Goal: Download file/media

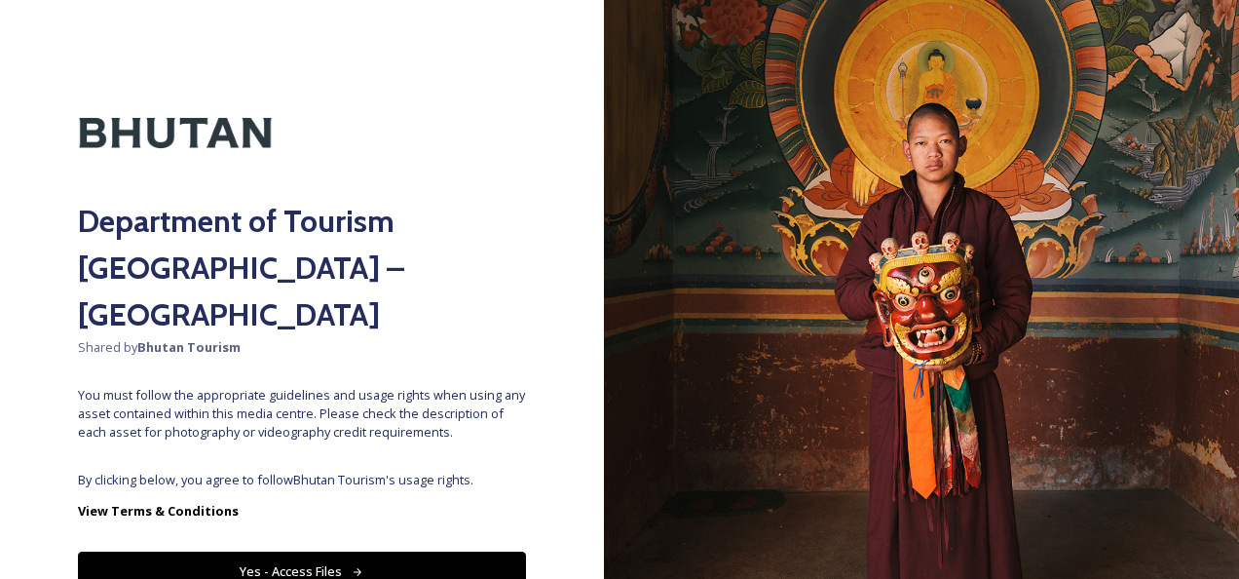
click at [312, 551] on button "Yes - Access Files" at bounding box center [302, 571] width 448 height 40
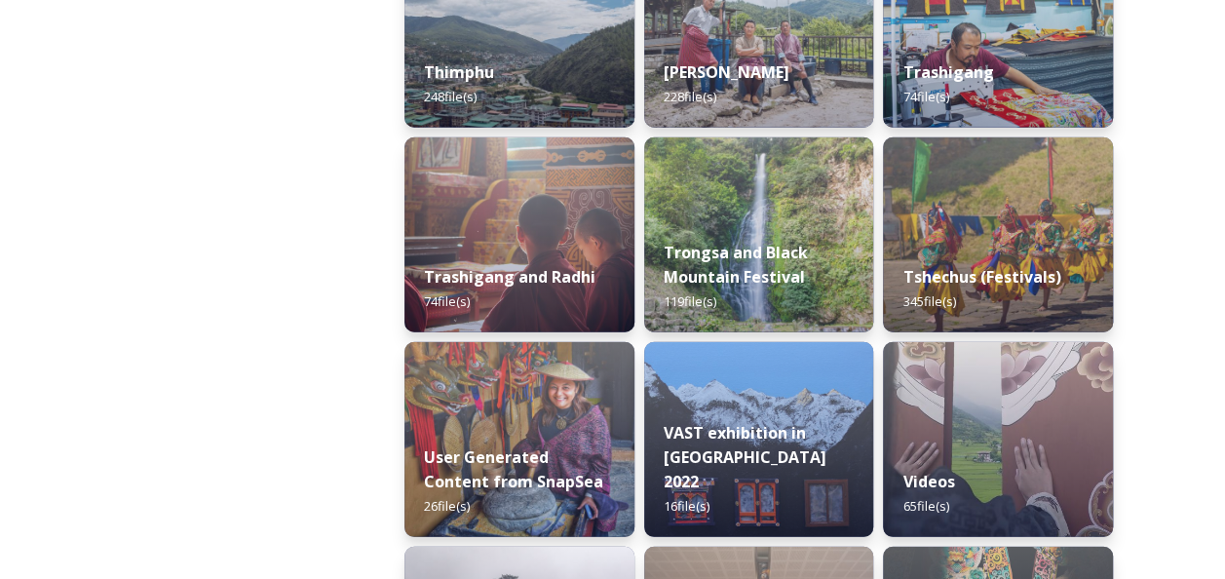
scroll to position [2455, 0]
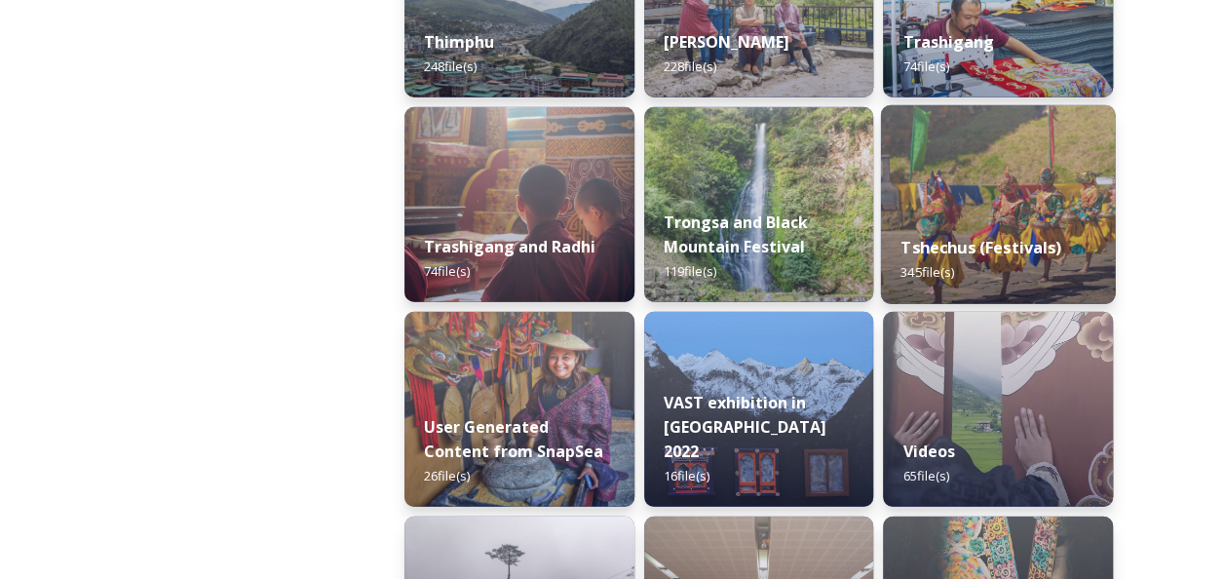
click at [986, 260] on div "Tshechus (Festivals) 345 file(s)" at bounding box center [998, 259] width 234 height 89
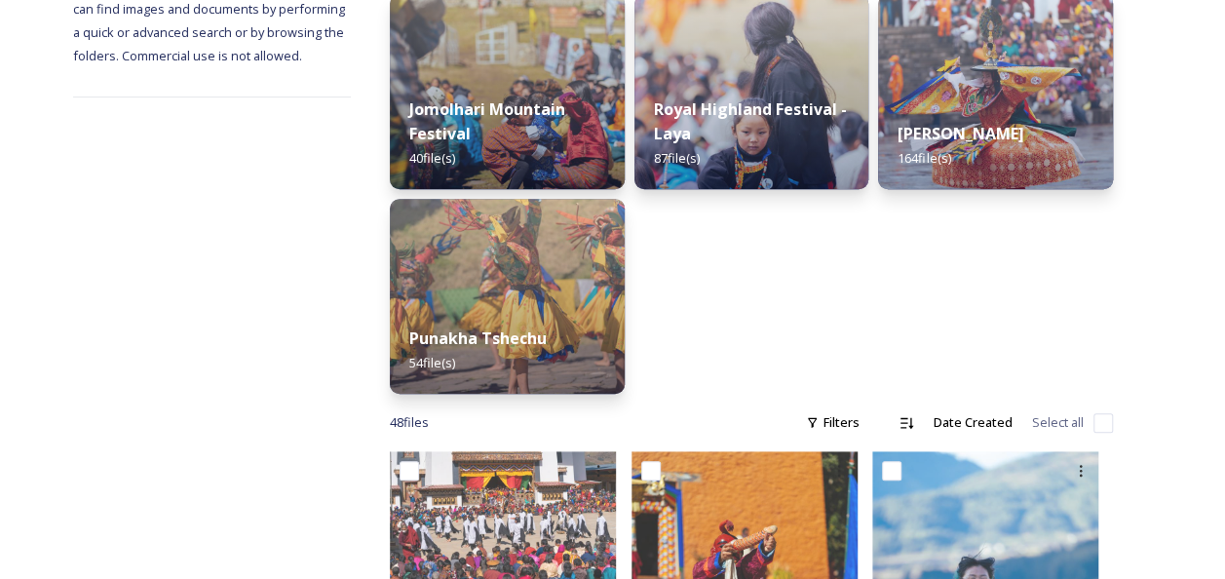
scroll to position [390, 0]
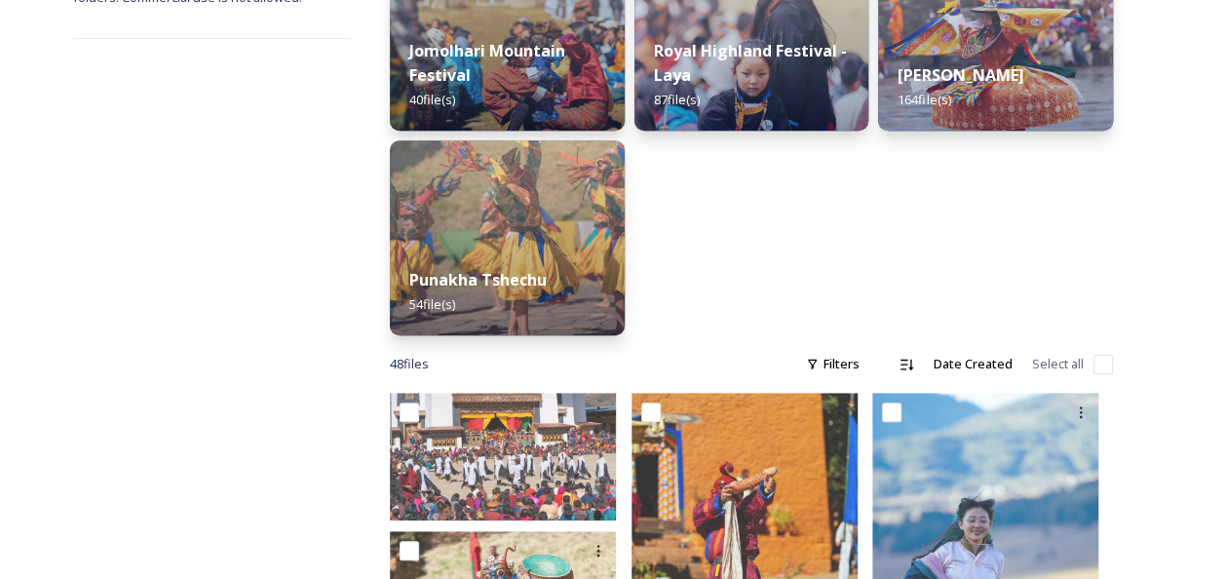
click at [429, 355] on span "48 file s" at bounding box center [409, 364] width 39 height 19
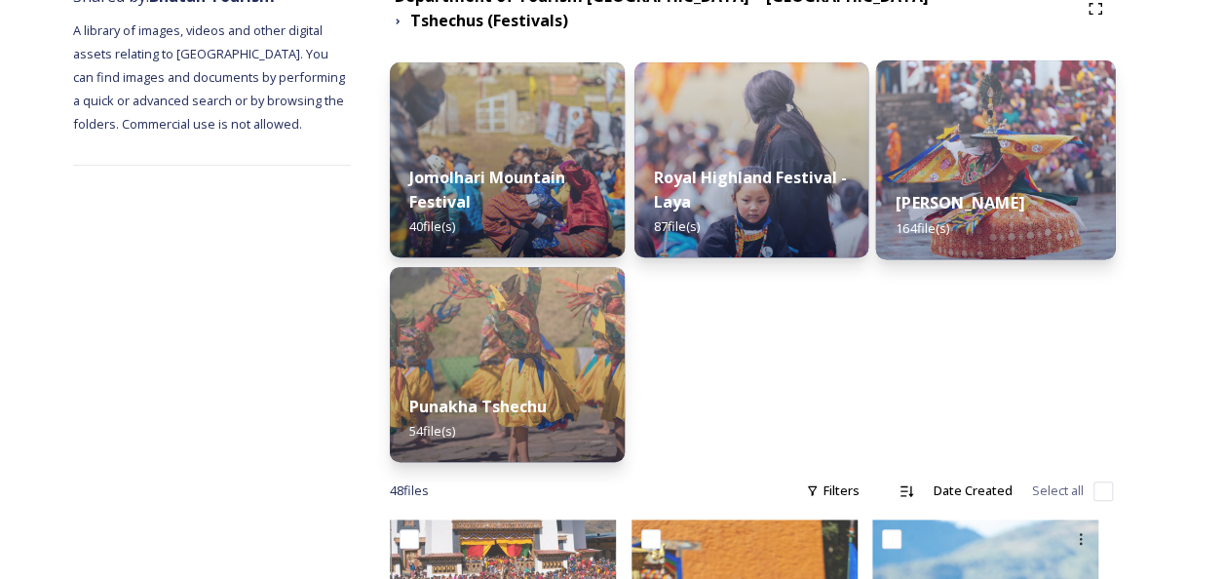
scroll to position [292, 0]
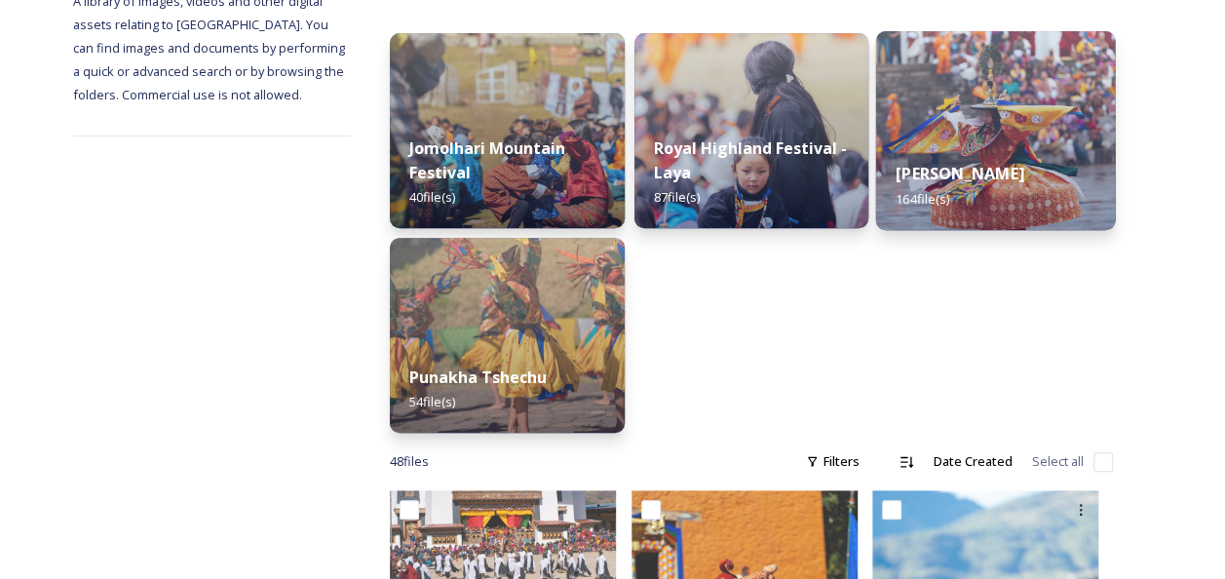
click at [995, 126] on img at bounding box center [996, 130] width 240 height 199
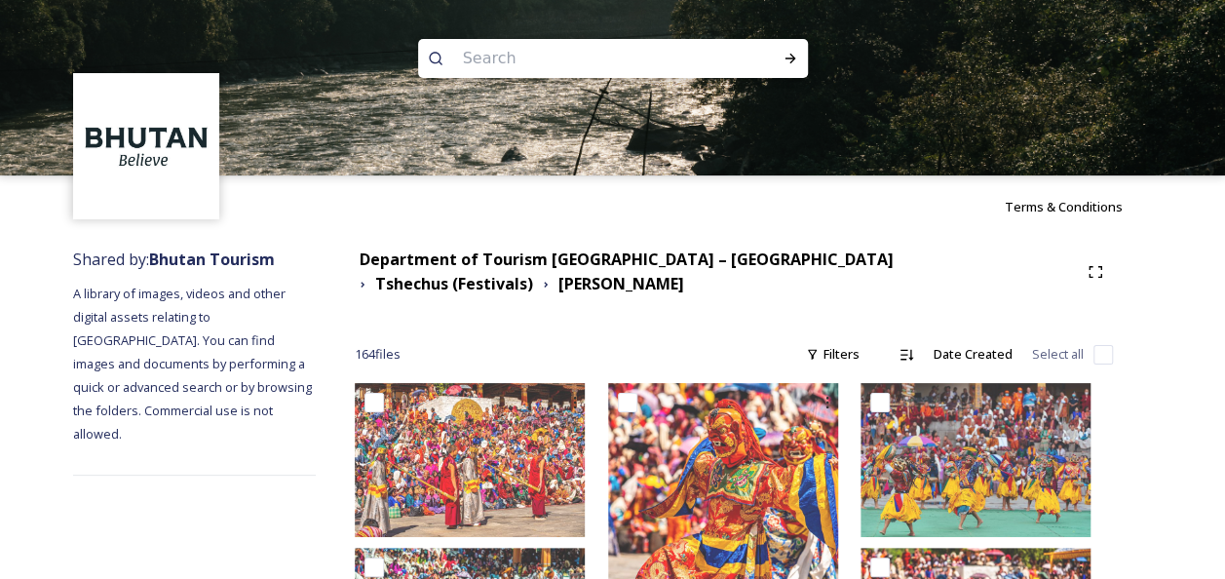
click at [400, 345] on span "164 file s" at bounding box center [378, 354] width 46 height 19
click at [503, 56] on input at bounding box center [586, 58] width 267 height 43
type input "Paro tshechu"
click at [785, 50] on div "Run Search" at bounding box center [790, 58] width 35 height 35
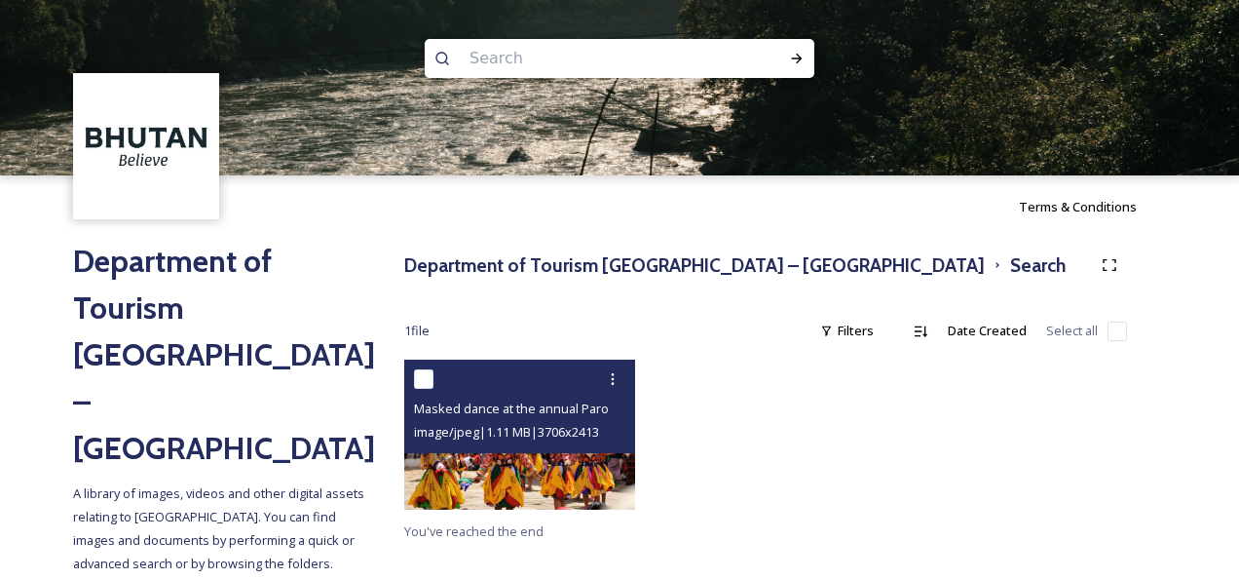
click at [526, 468] on img at bounding box center [519, 435] width 231 height 150
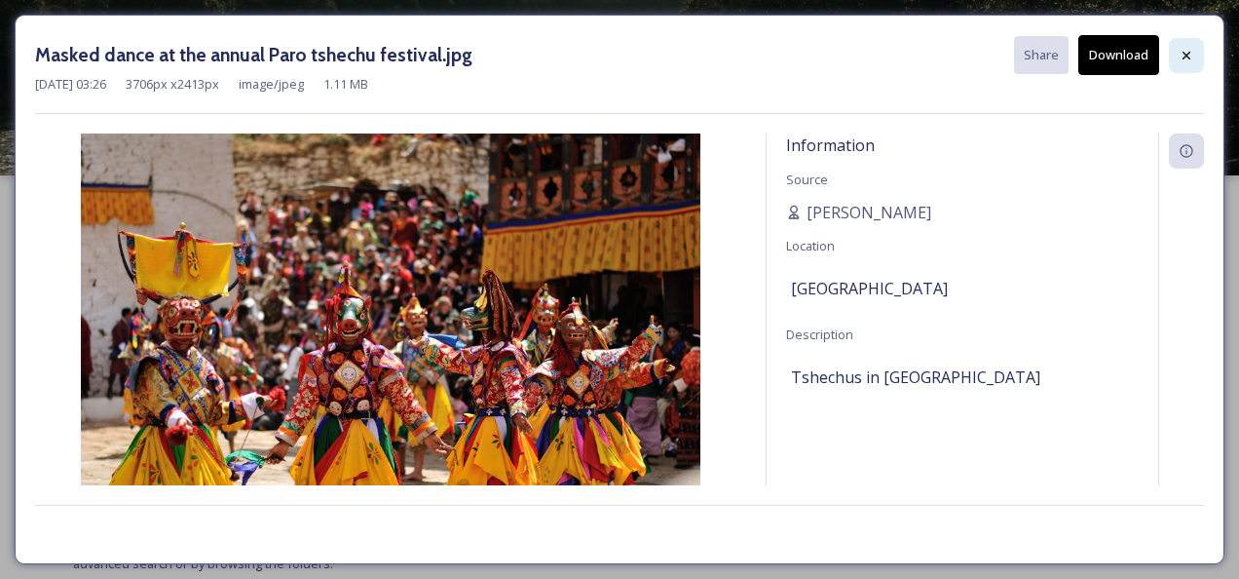
click at [1193, 45] on div at bounding box center [1186, 55] width 35 height 35
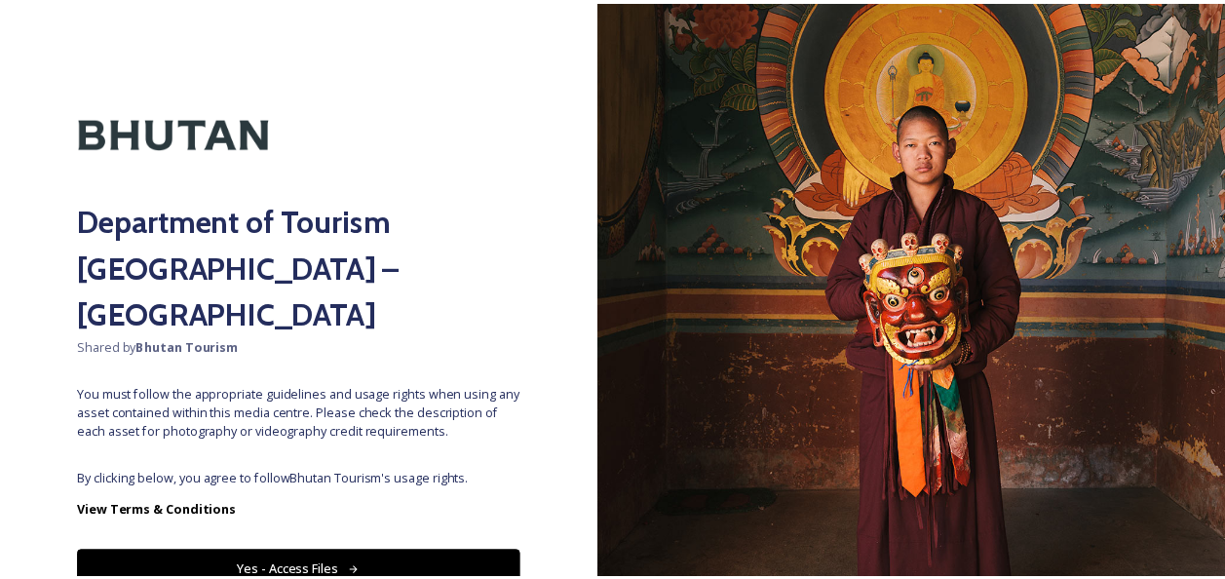
scroll to position [59, 0]
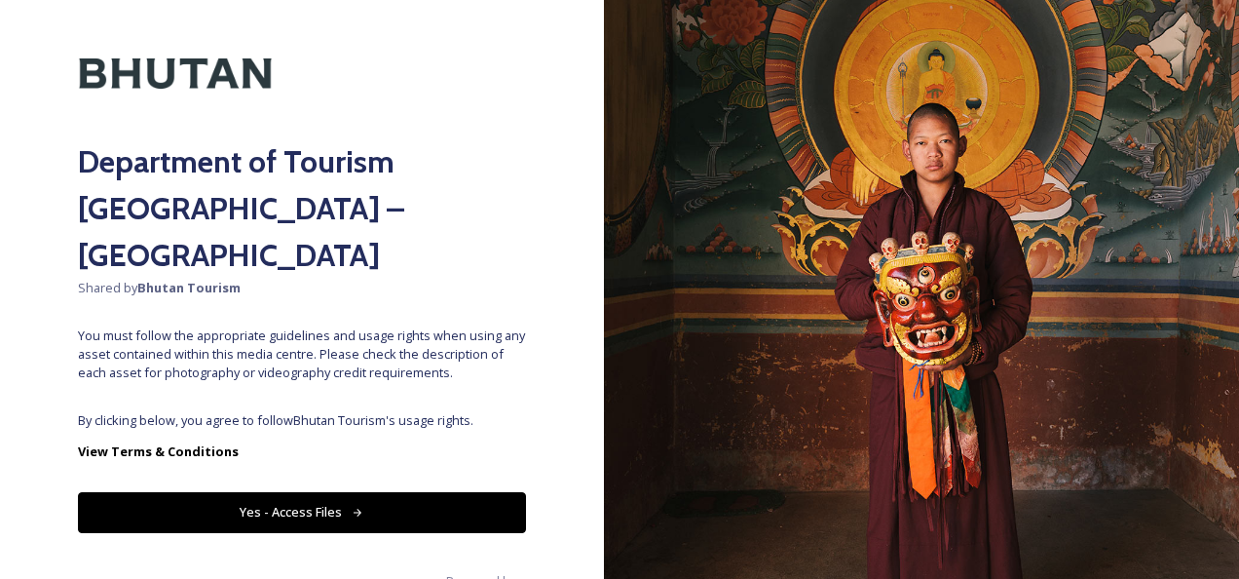
click at [400, 492] on button "Yes - Access Files" at bounding box center [302, 512] width 448 height 40
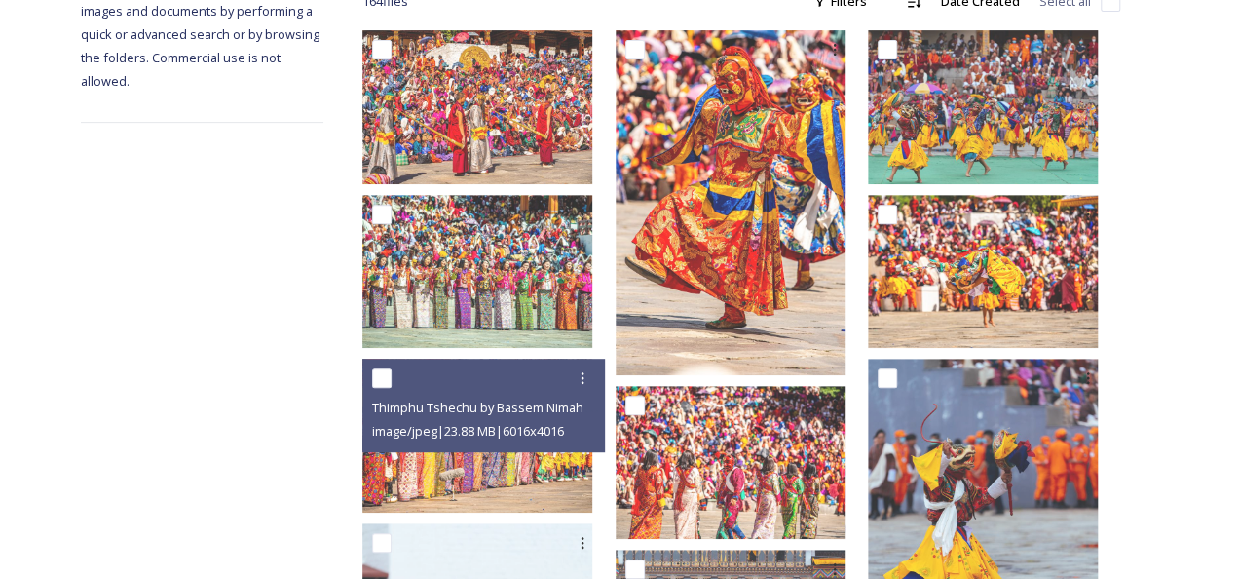
scroll to position [0, 0]
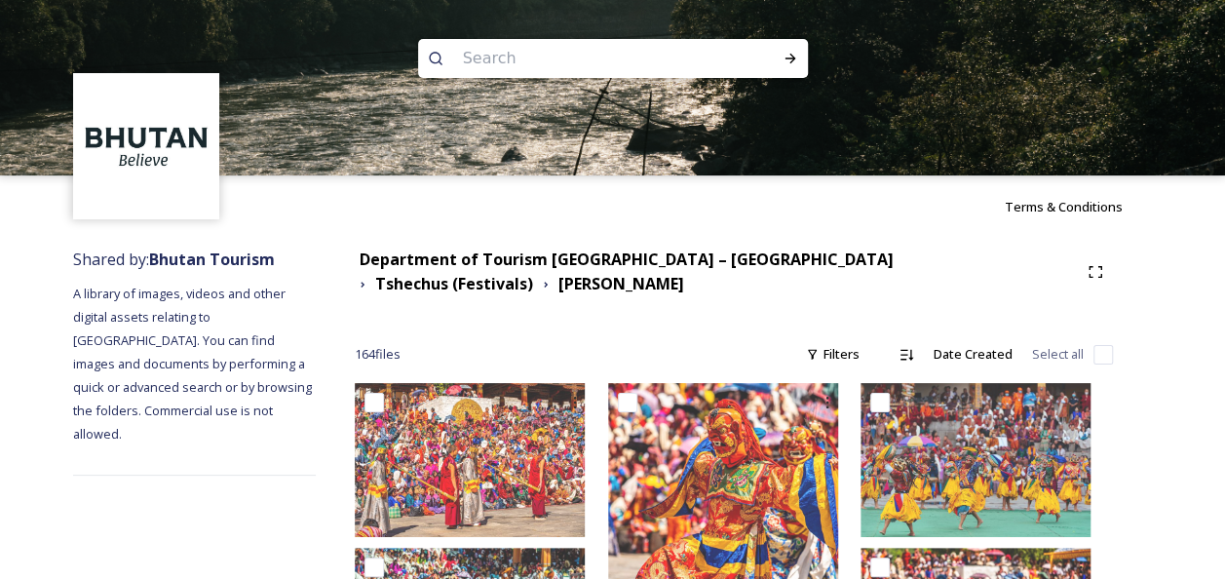
click at [400, 356] on span "164 file s" at bounding box center [378, 354] width 46 height 19
click at [497, 62] on input at bounding box center [586, 58] width 267 height 43
type input "Paro Tshechu"
